Goal: Transaction & Acquisition: Subscribe to service/newsletter

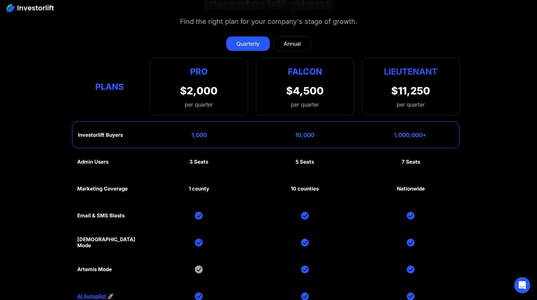
scroll to position [3144, 0]
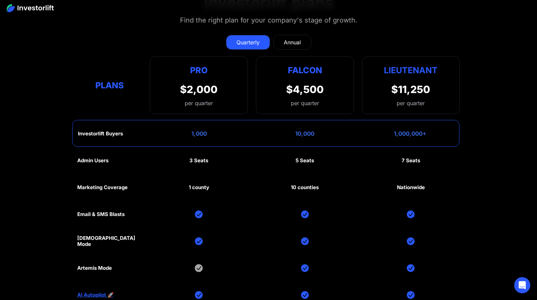
click at [202, 130] on div "1,000" at bounding box center [198, 133] width 15 height 7
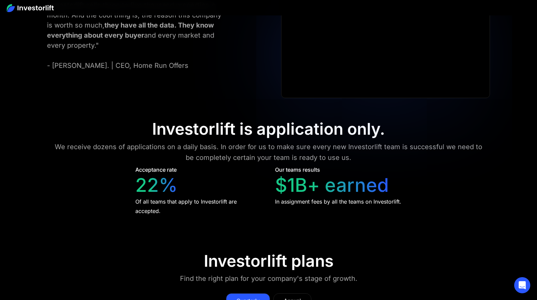
scroll to position [2880, 0]
